Goal: Subscribe to service/newsletter

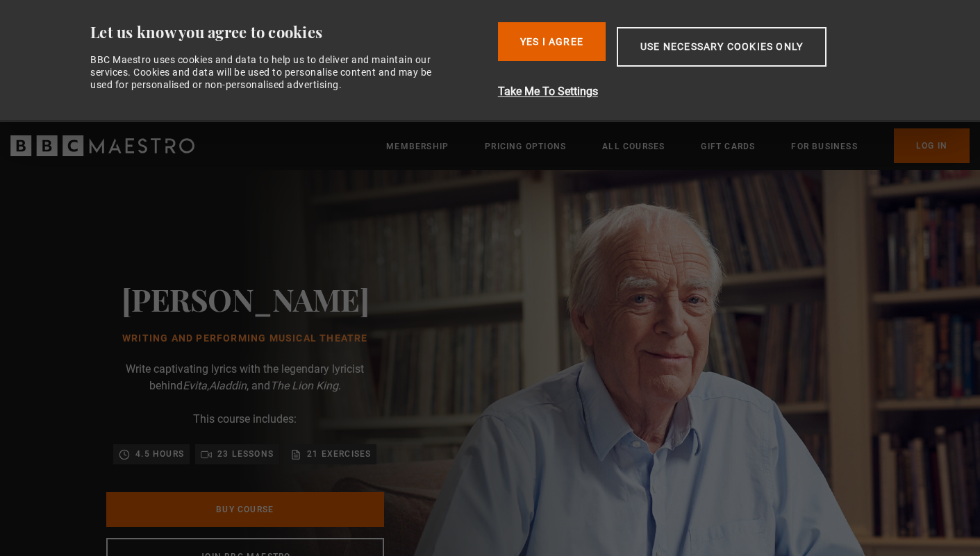
scroll to position [0, 109]
click at [710, 45] on button "Use necessary cookies only" at bounding box center [722, 47] width 210 height 40
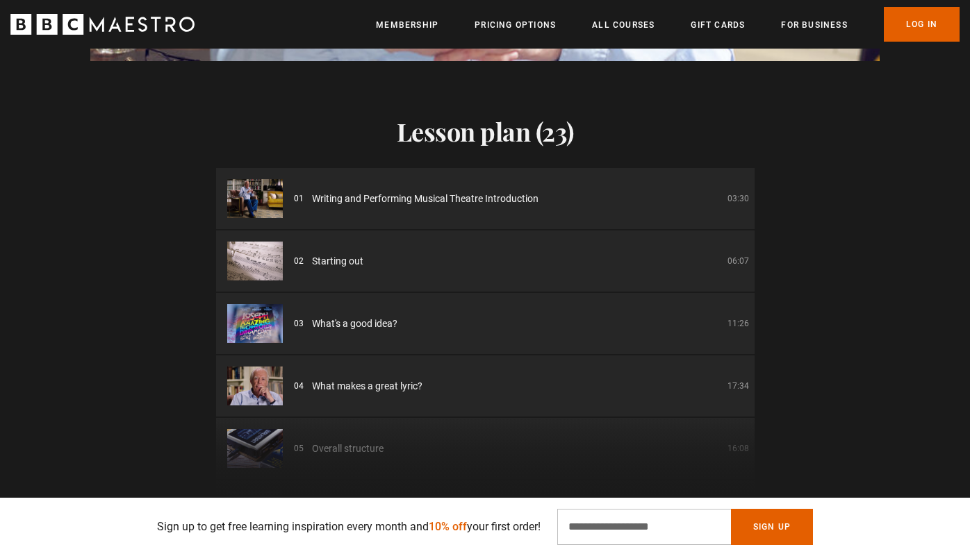
scroll to position [0, 364]
drag, startPoint x: 253, startPoint y: 252, endPoint x: 258, endPoint y: 222, distance: 30.4
click at [251, 250] on img at bounding box center [255, 261] width 56 height 39
click at [265, 187] on img at bounding box center [255, 198] width 56 height 39
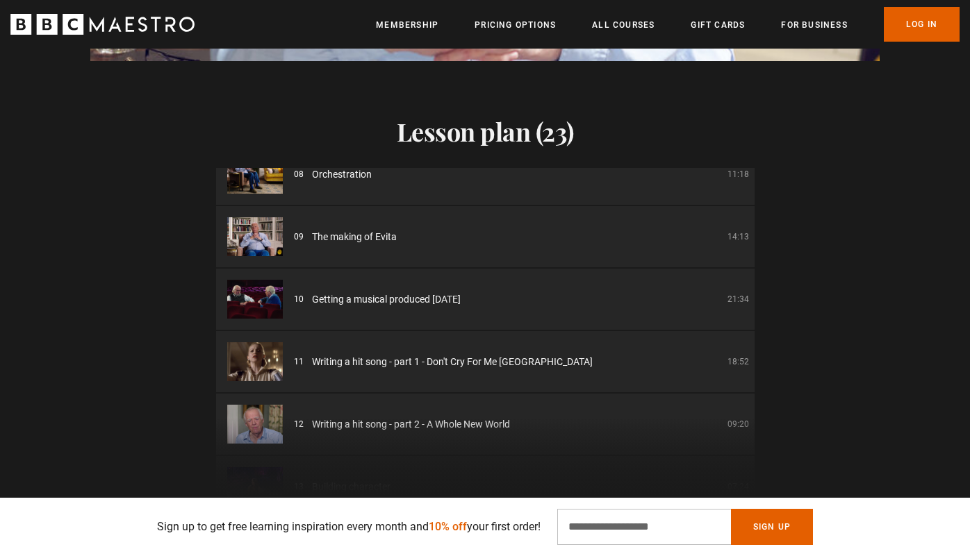
scroll to position [486, 0]
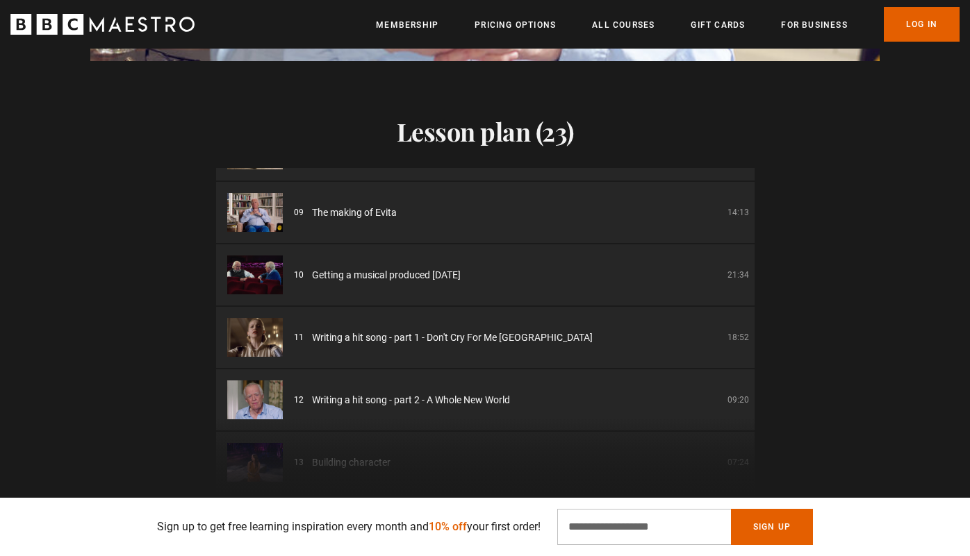
click at [257, 269] on img at bounding box center [255, 275] width 56 height 39
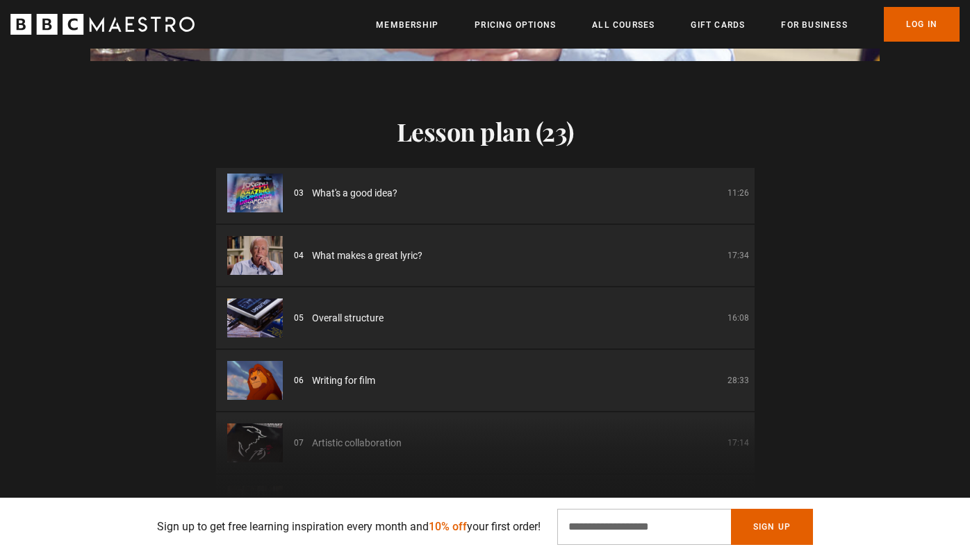
scroll to position [0, 0]
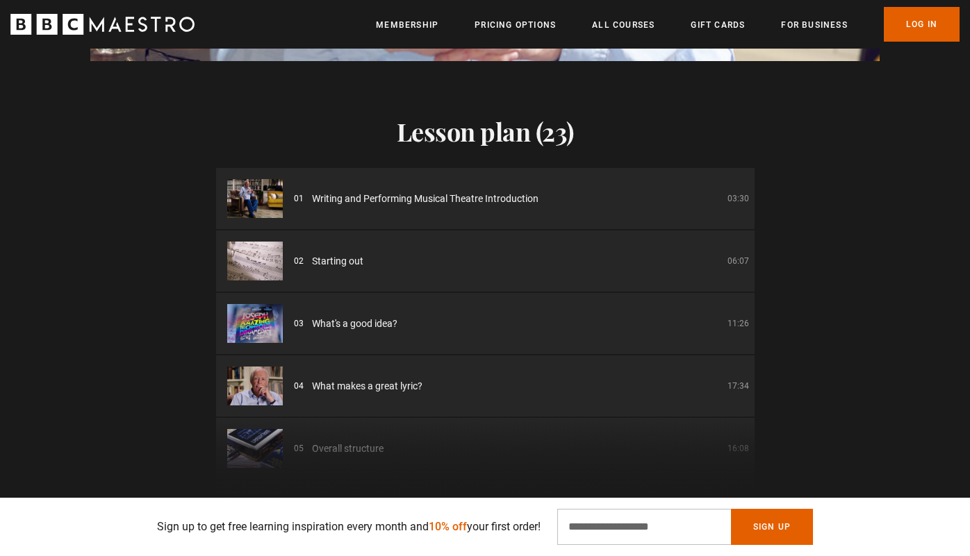
click at [263, 190] on img at bounding box center [255, 198] width 56 height 39
click at [263, 191] on img at bounding box center [255, 198] width 56 height 39
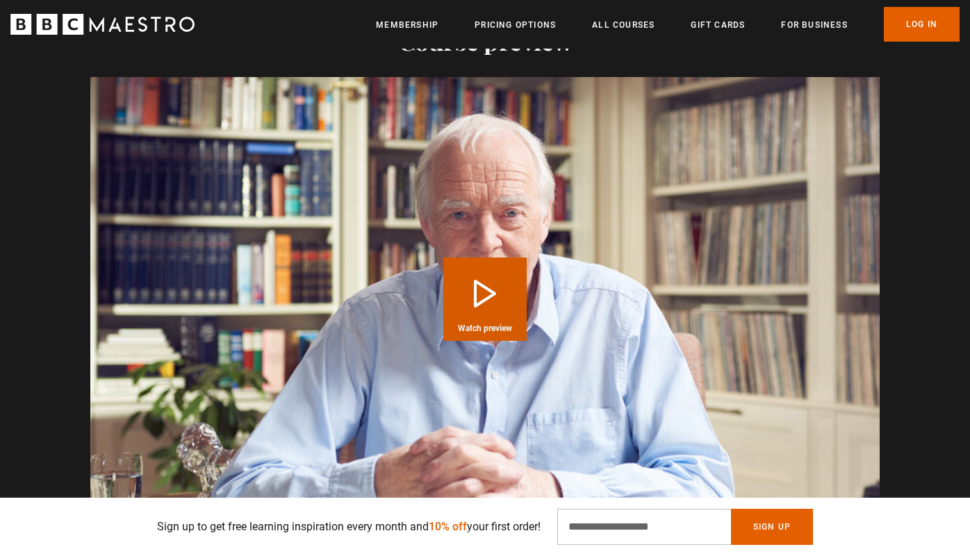
scroll to position [1320, 0]
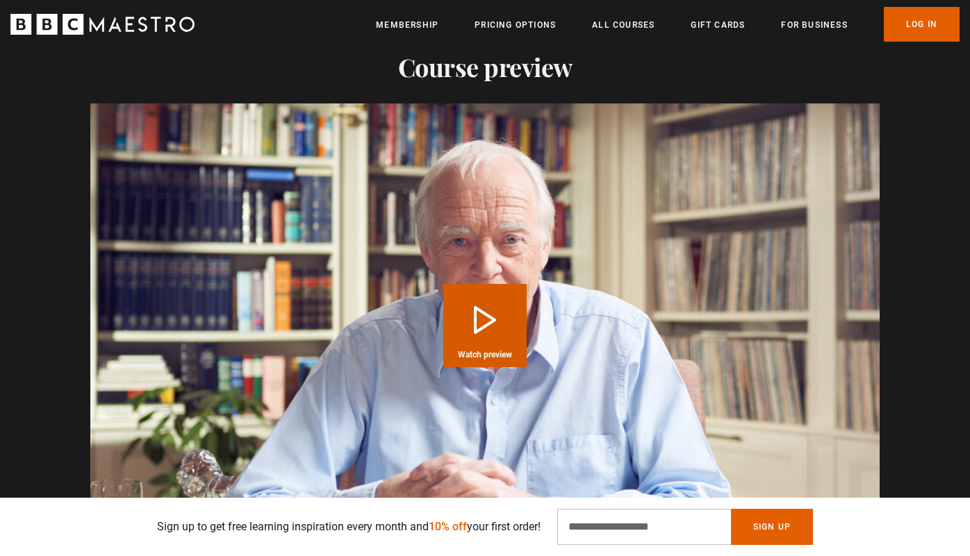
click at [474, 284] on button "Play Course overview for Writing and Performing Musical Theatre with [PERSON_NA…" at bounding box center [484, 325] width 83 height 83
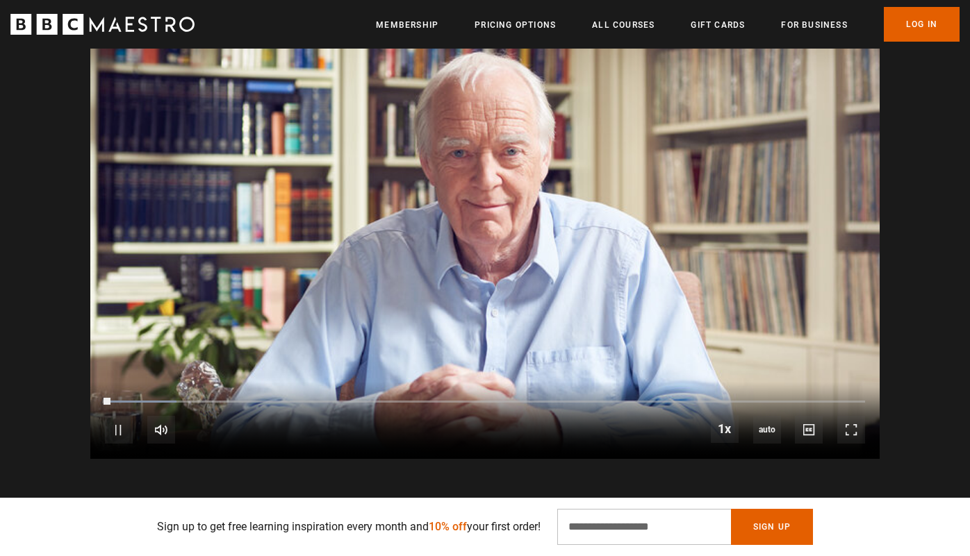
scroll to position [1528, 0]
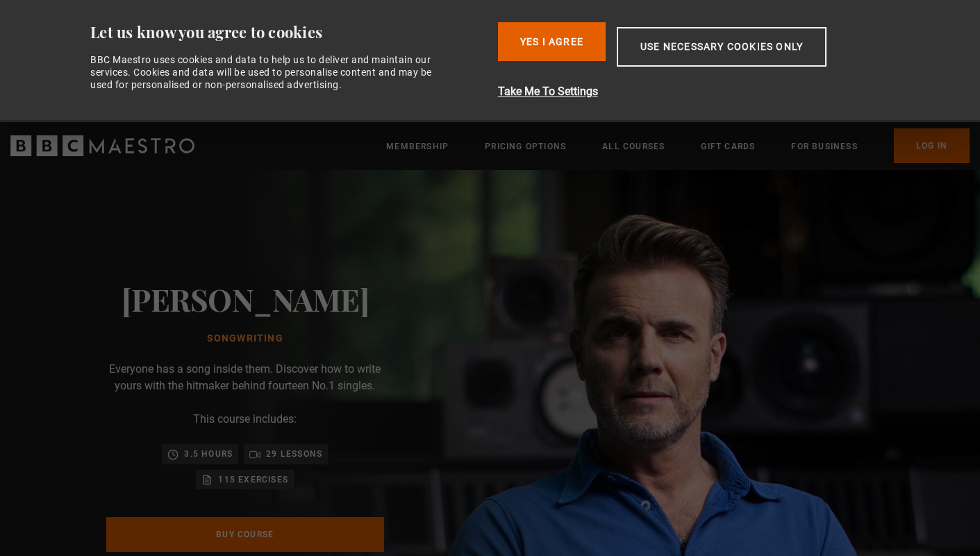
scroll to position [0, 109]
click at [471, 293] on div "Gary Barlow Songwriting Everyone has a song inside them. Discover how to write …" at bounding box center [245, 441] width 490 height 542
click at [690, 43] on button "Use necessary cookies only" at bounding box center [722, 47] width 210 height 40
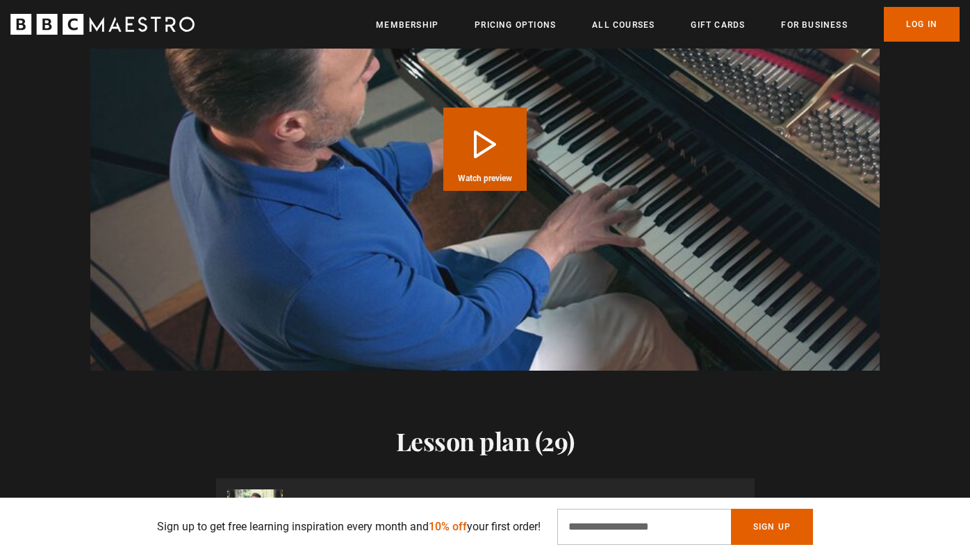
click at [485, 180] on span "Watch preview" at bounding box center [485, 178] width 54 height 8
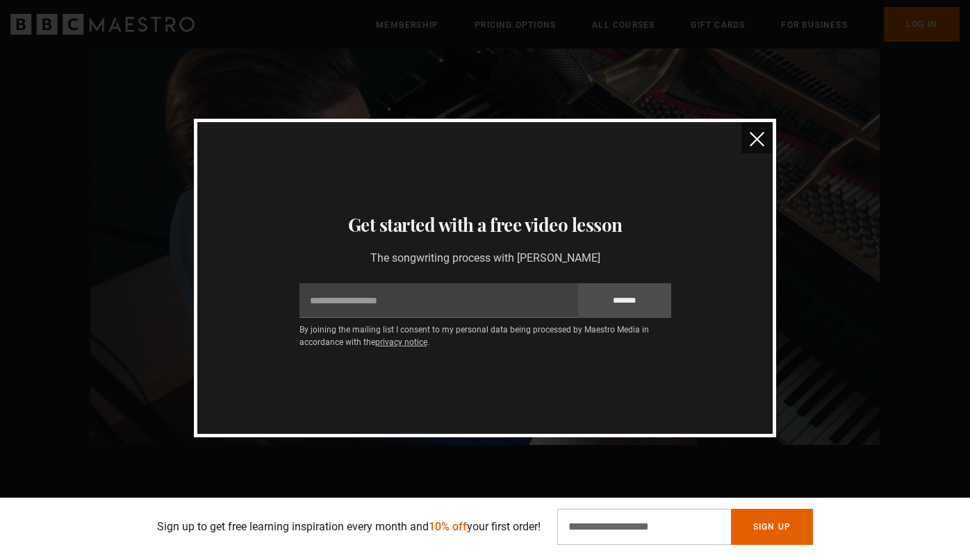
scroll to position [1316, 0]
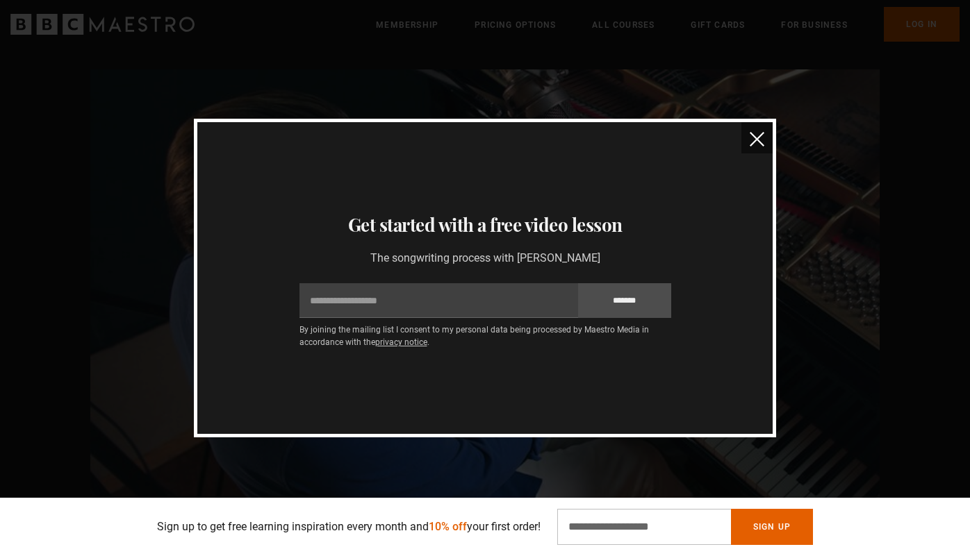
click at [754, 142] on img "close" at bounding box center [756, 139] width 15 height 15
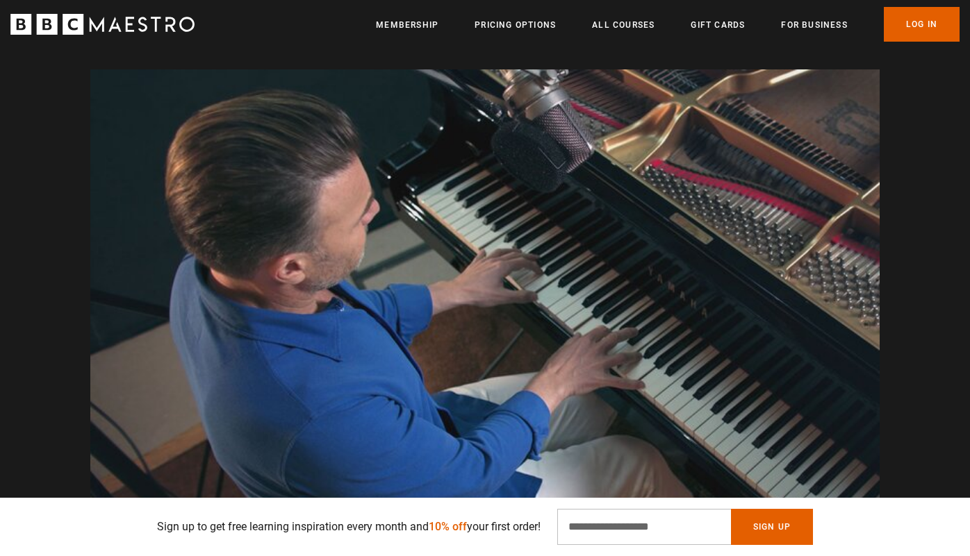
scroll to position [0, 910]
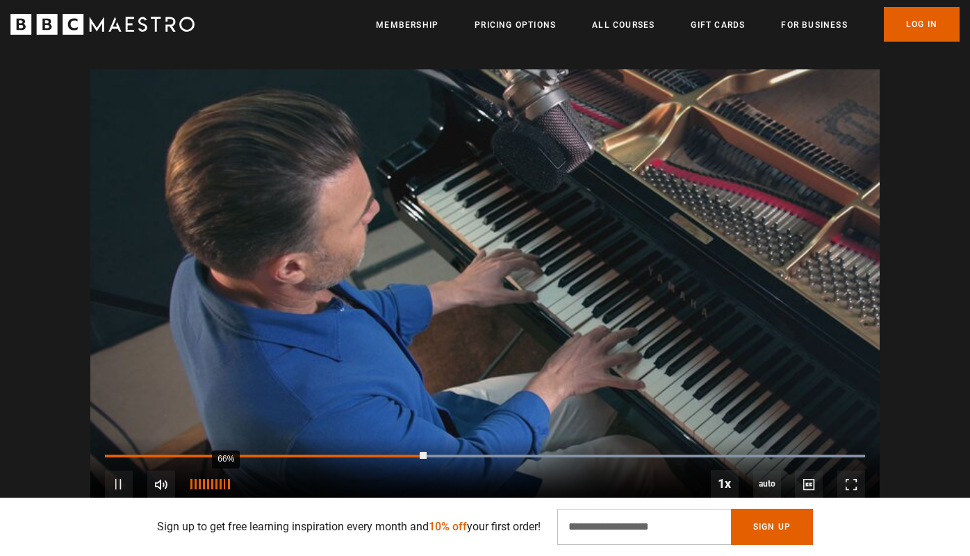
click at [225, 479] on div "66%" at bounding box center [225, 484] width 1 height 10
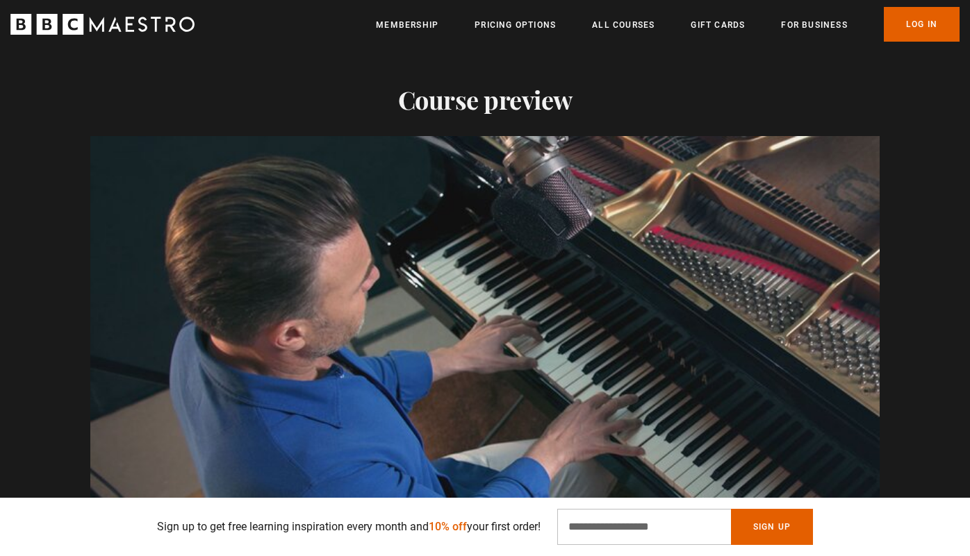
scroll to position [1247, 0]
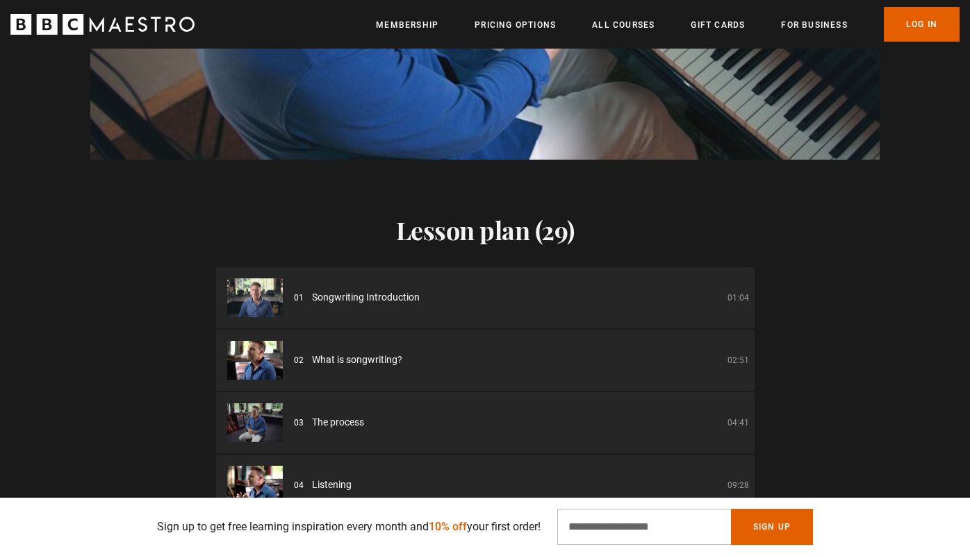
scroll to position [1320, 0]
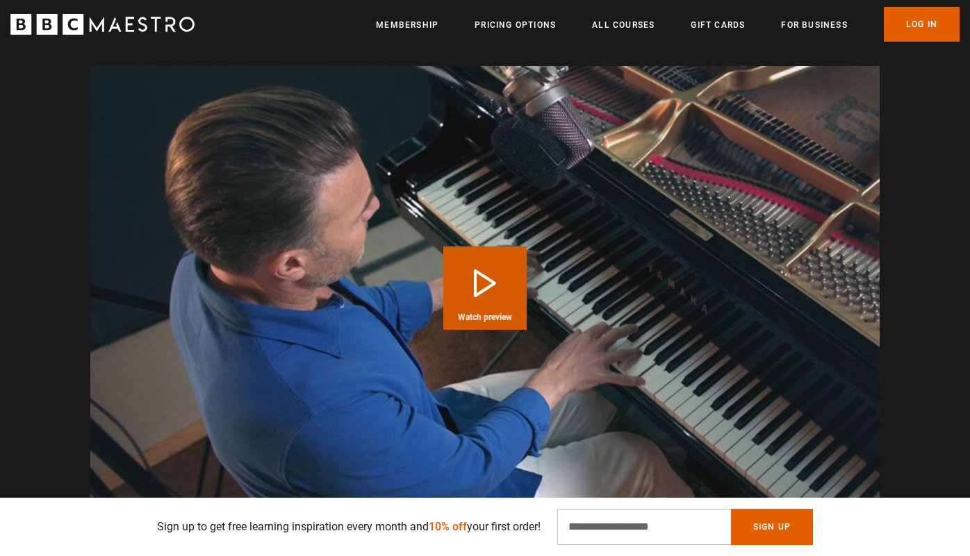
click at [517, 271] on button "Play Course overview for Songwriting with [PERSON_NAME] Watch preview" at bounding box center [484, 288] width 83 height 83
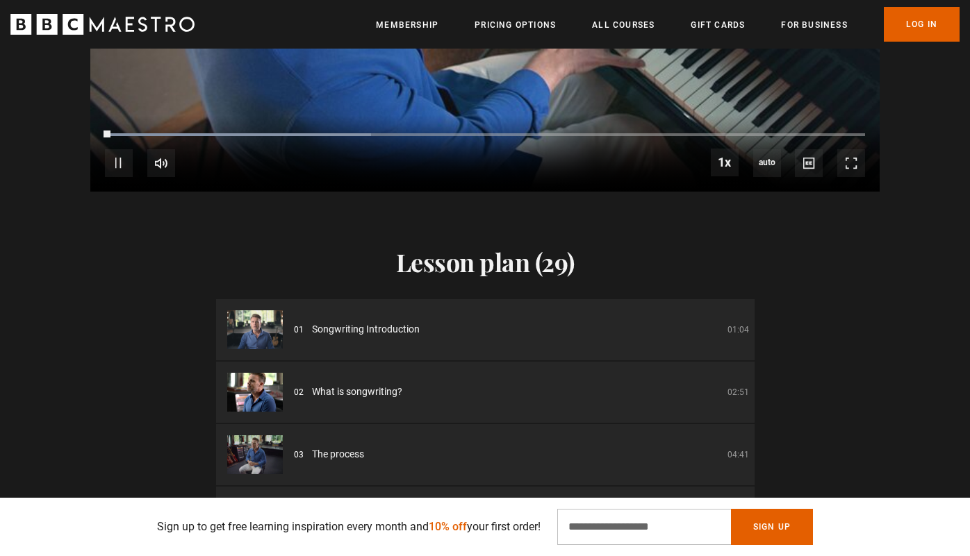
scroll to position [1667, 0]
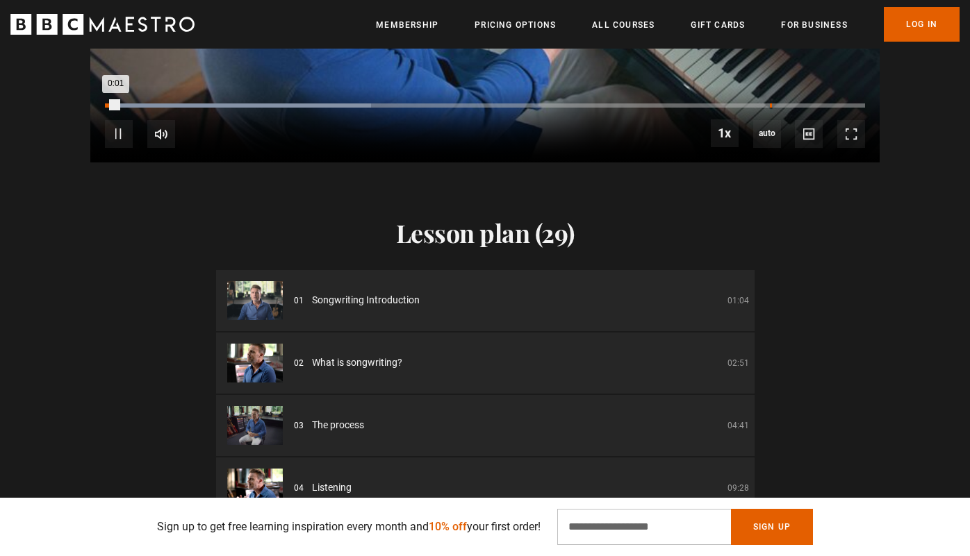
click at [770, 104] on div "Loaded : 35.00% 1:27 0:01" at bounding box center [485, 105] width 760 height 4
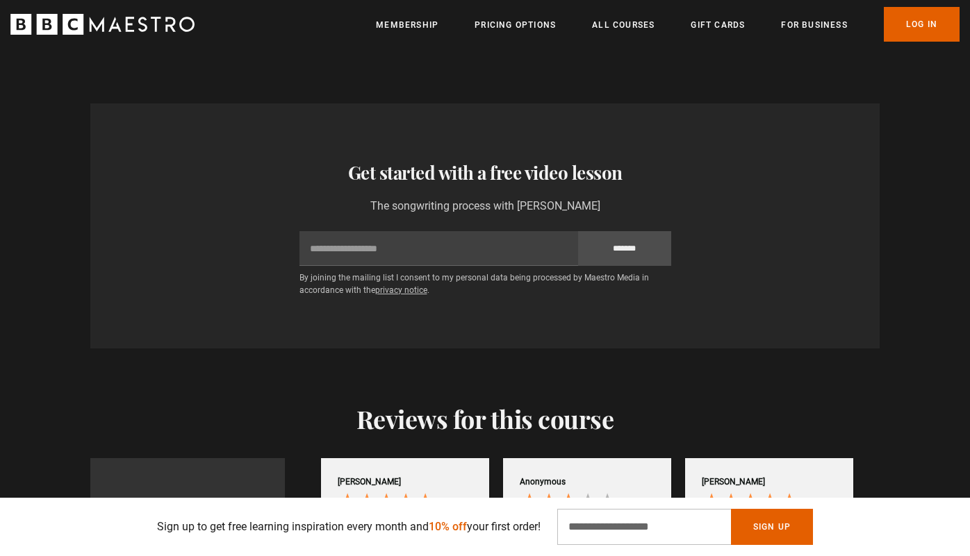
scroll to position [0, 182]
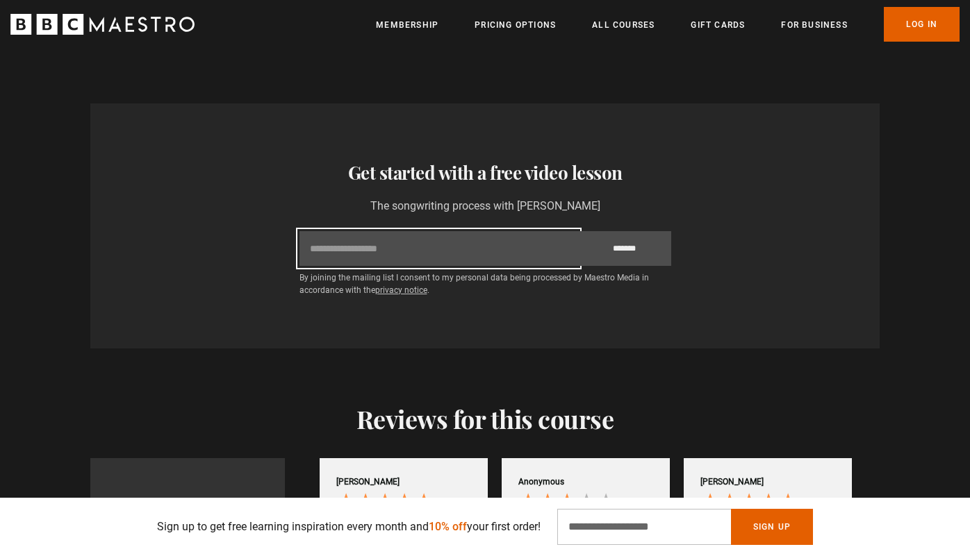
click at [458, 252] on input "Email" at bounding box center [438, 248] width 278 height 35
type input "**********"
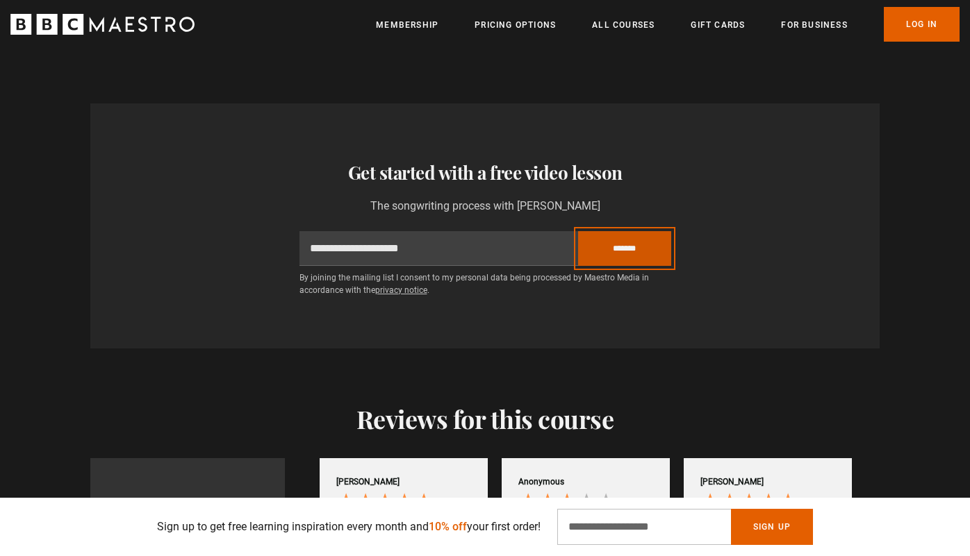
click at [617, 244] on input "*******" at bounding box center [624, 248] width 93 height 35
